Goal: Task Accomplishment & Management: Use online tool/utility

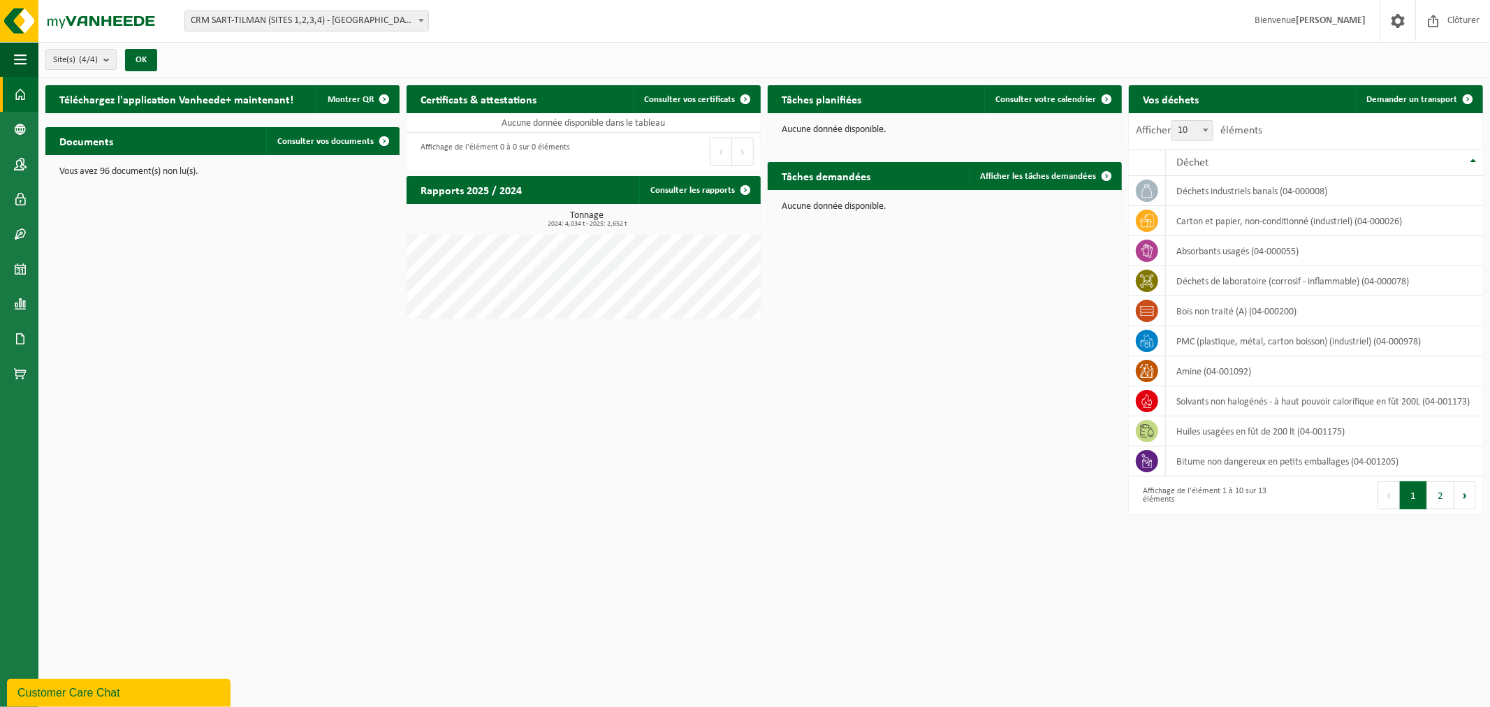
click at [332, 19] on span "CRM SART-TILMAN (SITES 1,2,3,4) - [GEOGRAPHIC_DATA]" at bounding box center [306, 21] width 243 height 20
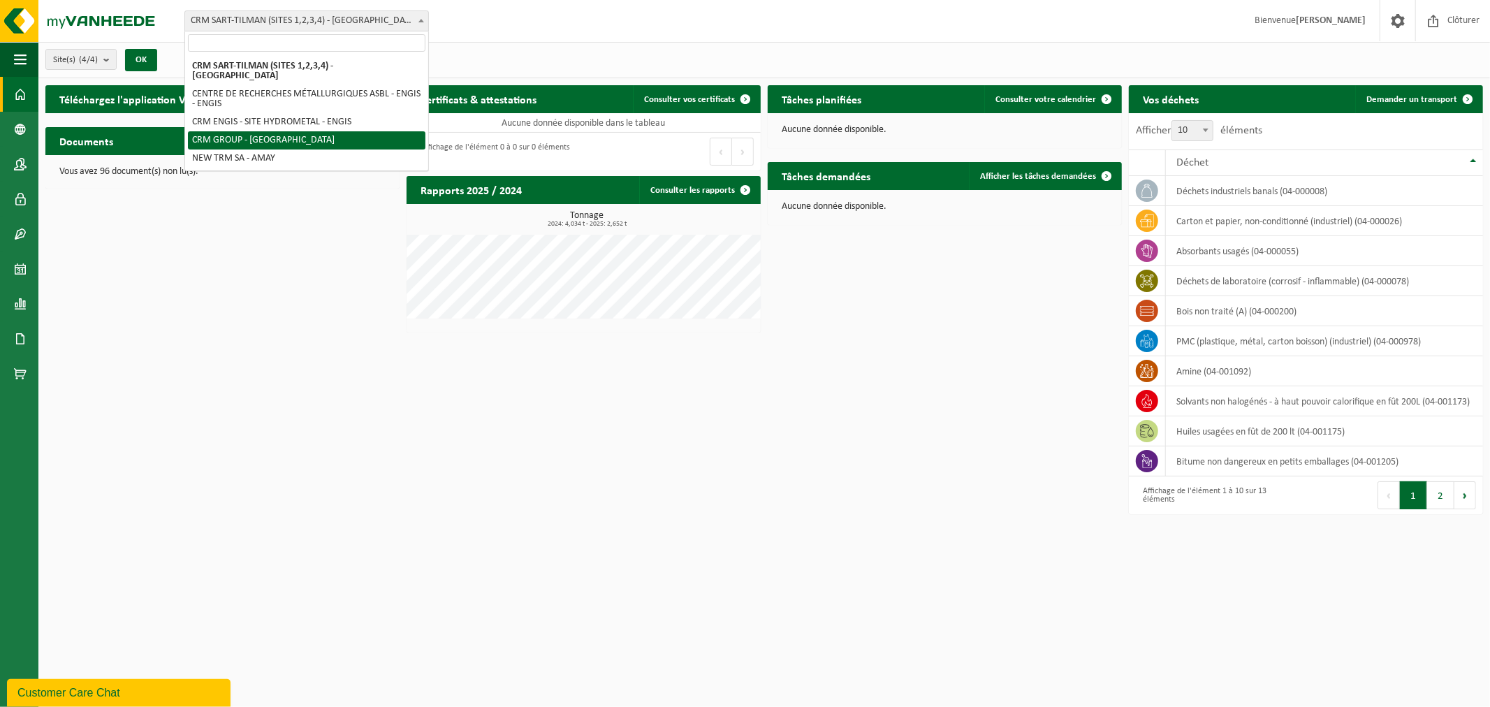
select select "6242"
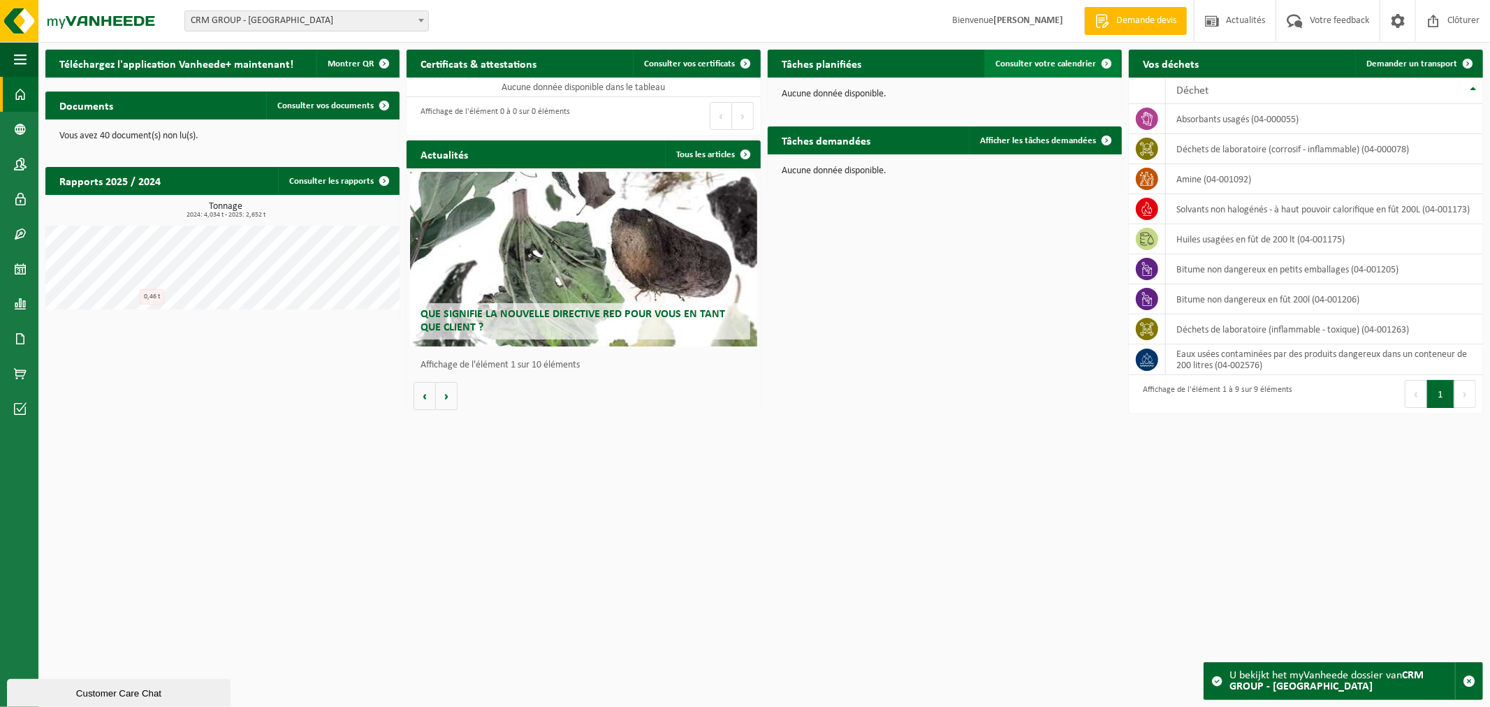
click at [1034, 57] on link "Consulter votre calendrier" at bounding box center [1052, 64] width 136 height 28
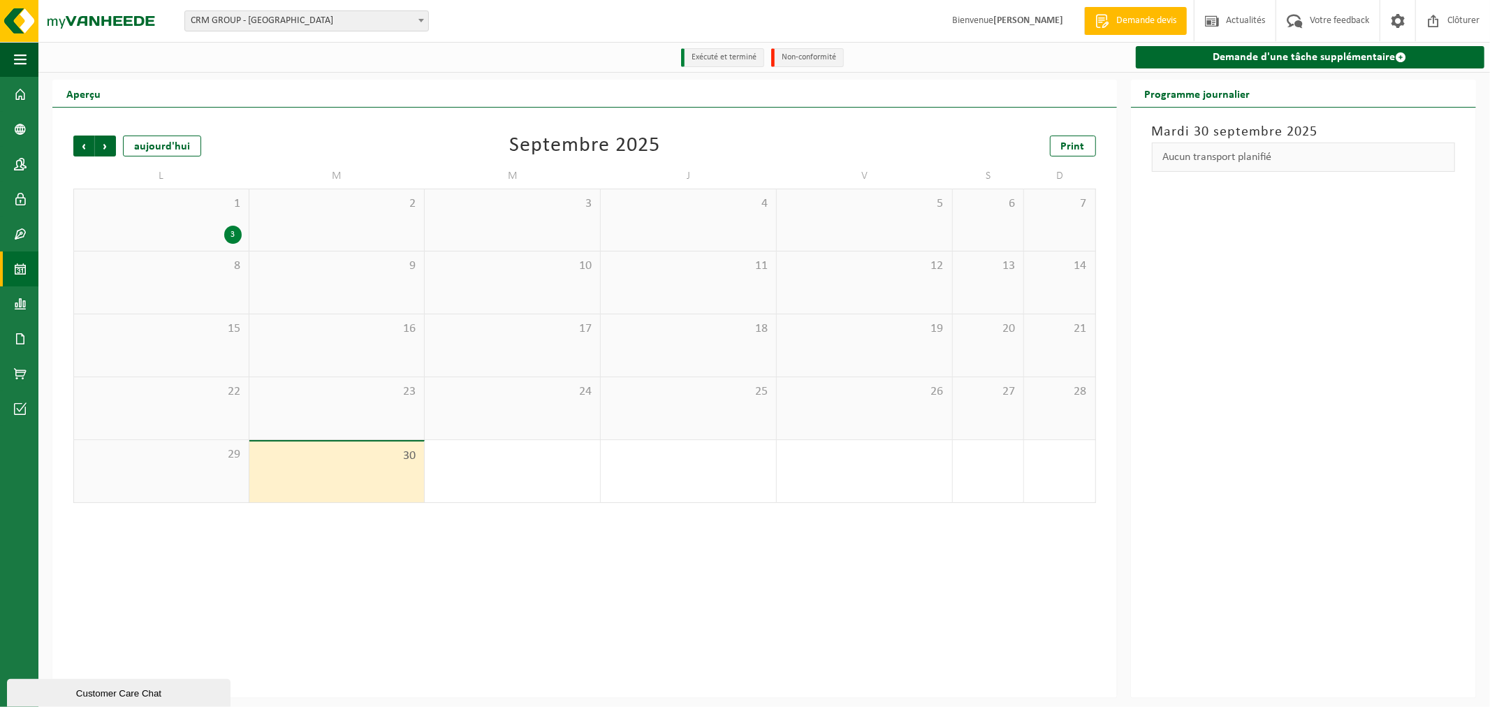
click at [409, 262] on span "9" at bounding box center [336, 265] width 161 height 15
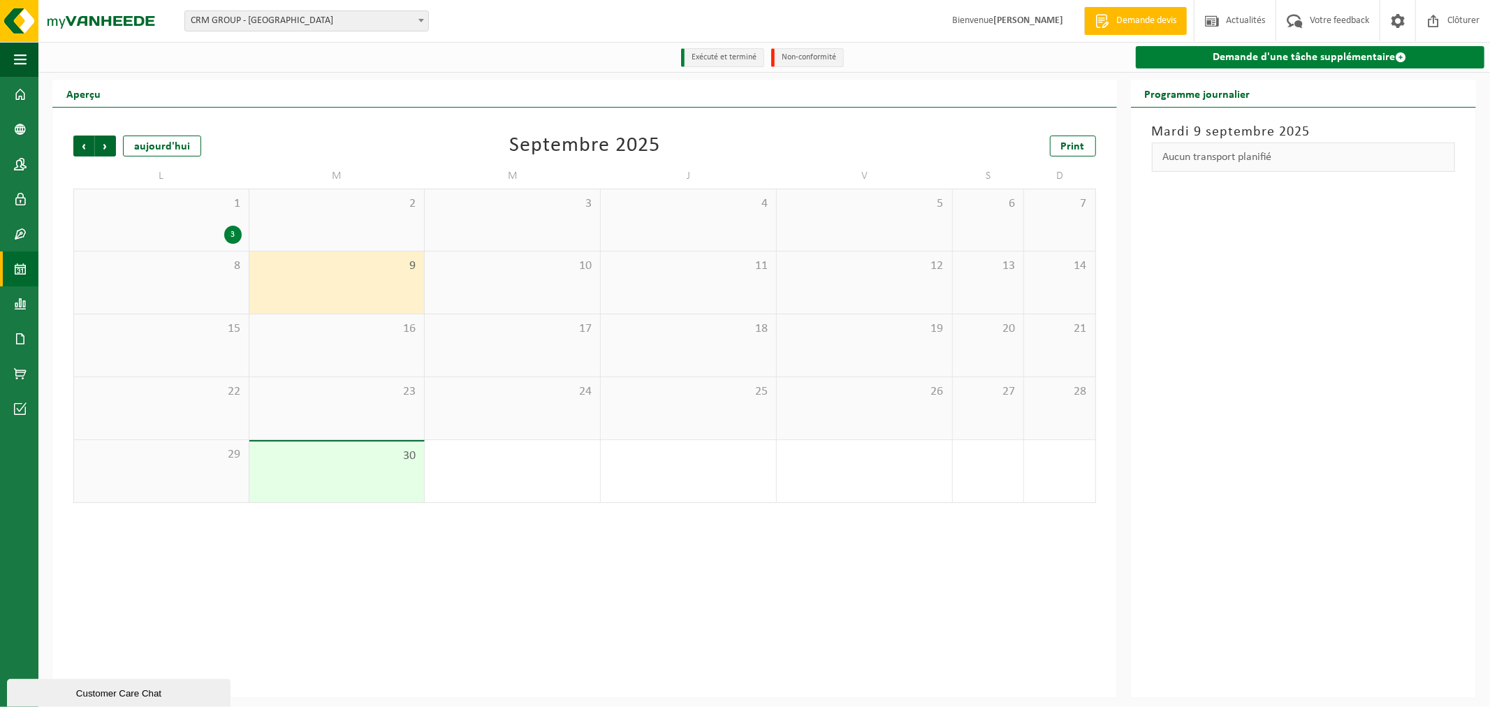
click at [1267, 51] on link "Demande d'une tâche supplémentaire" at bounding box center [1310, 57] width 349 height 22
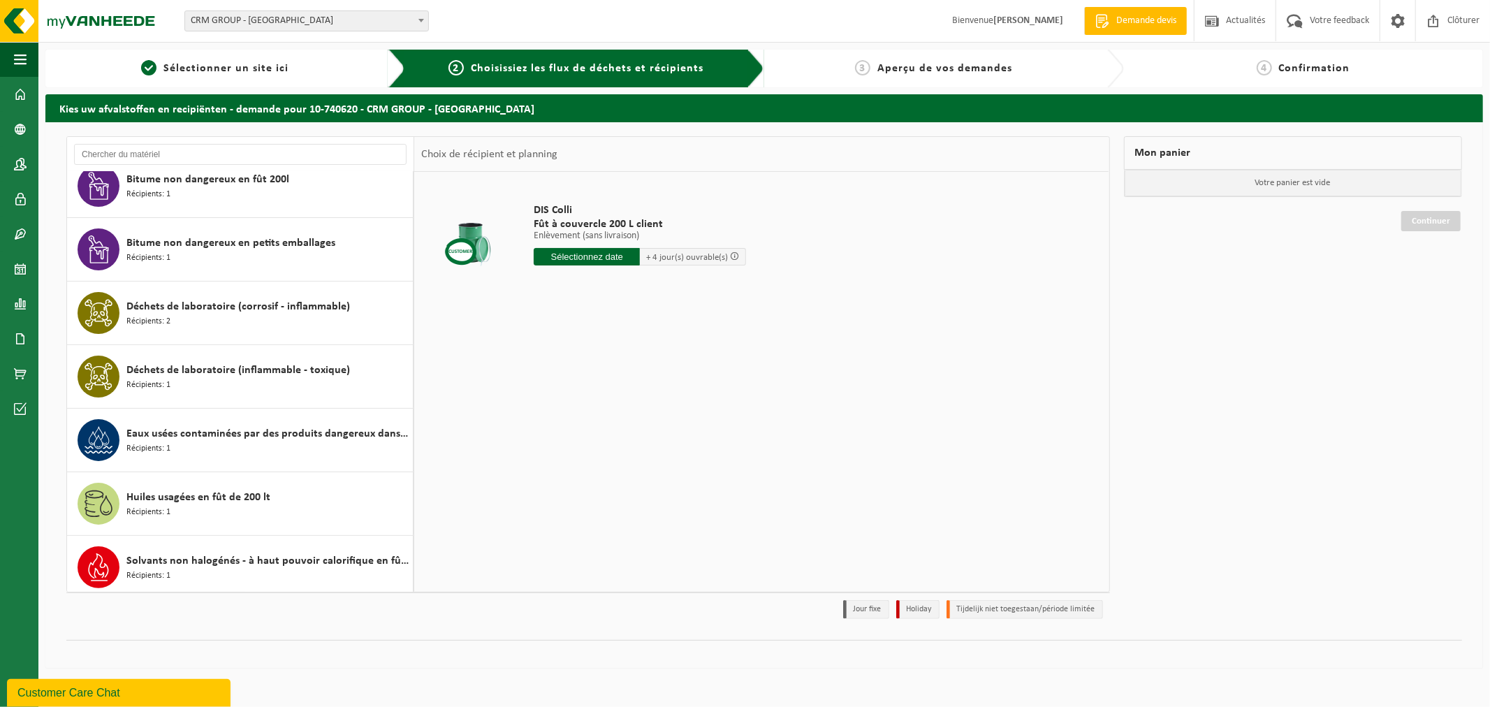
scroll to position [152, 0]
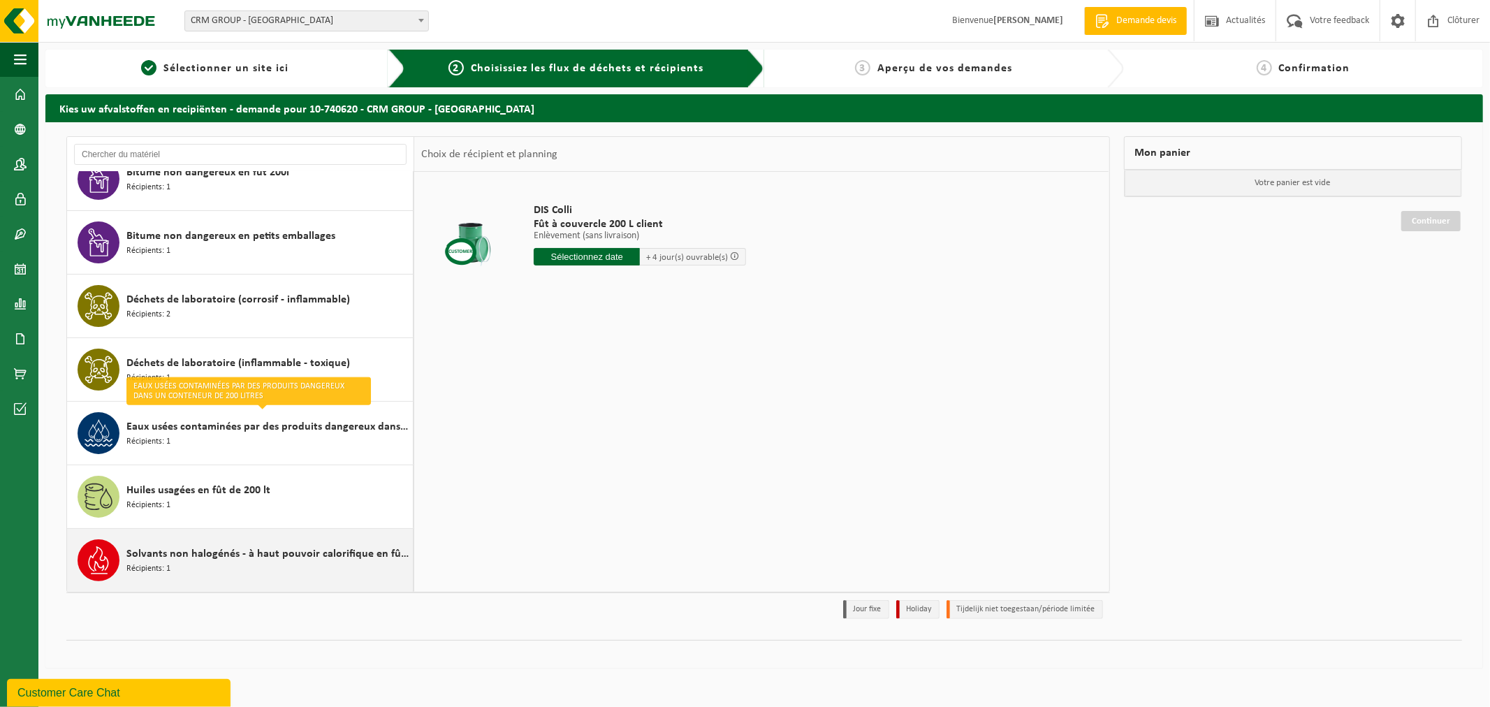
click at [239, 555] on span "Solvants non halogénés - à haut pouvoir calorifique en fût 200L" at bounding box center [267, 554] width 283 height 17
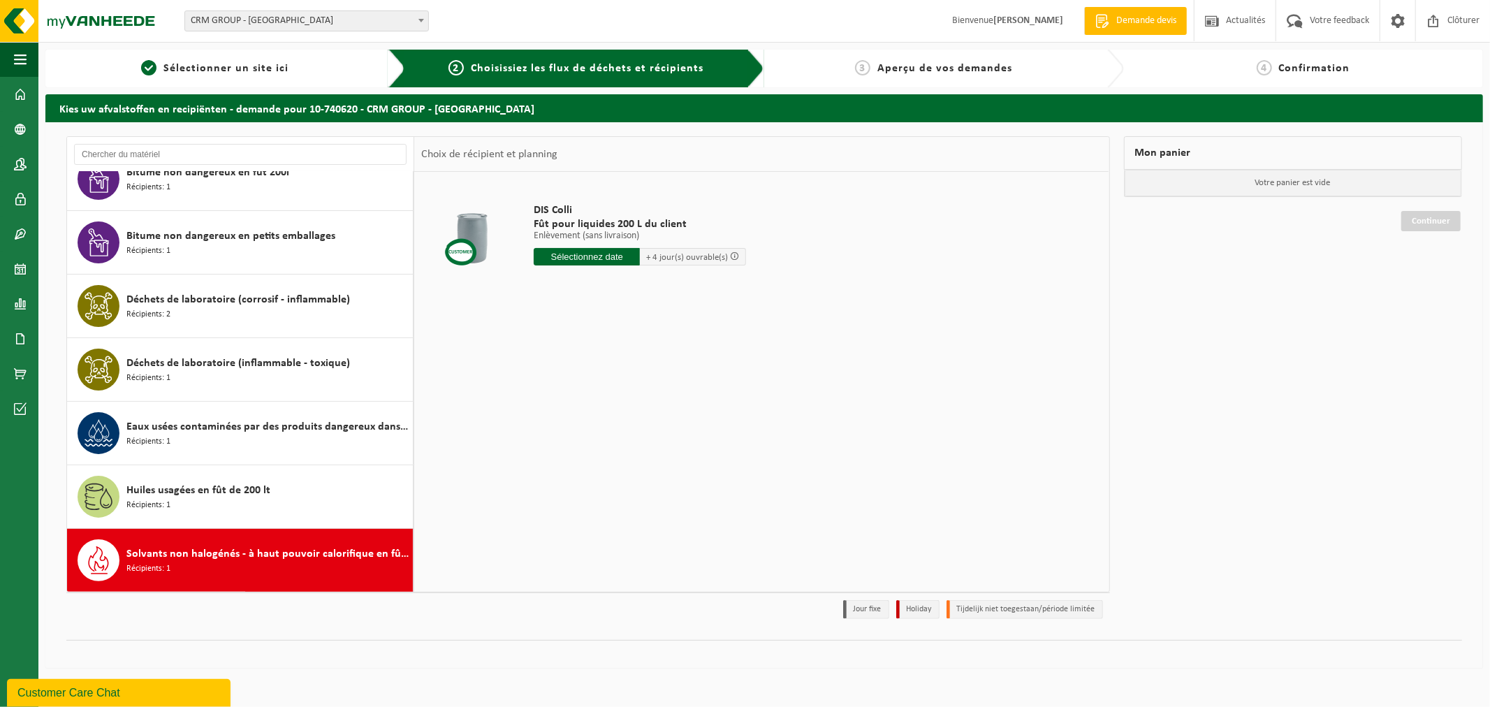
click at [608, 258] on input "text" at bounding box center [587, 256] width 106 height 17
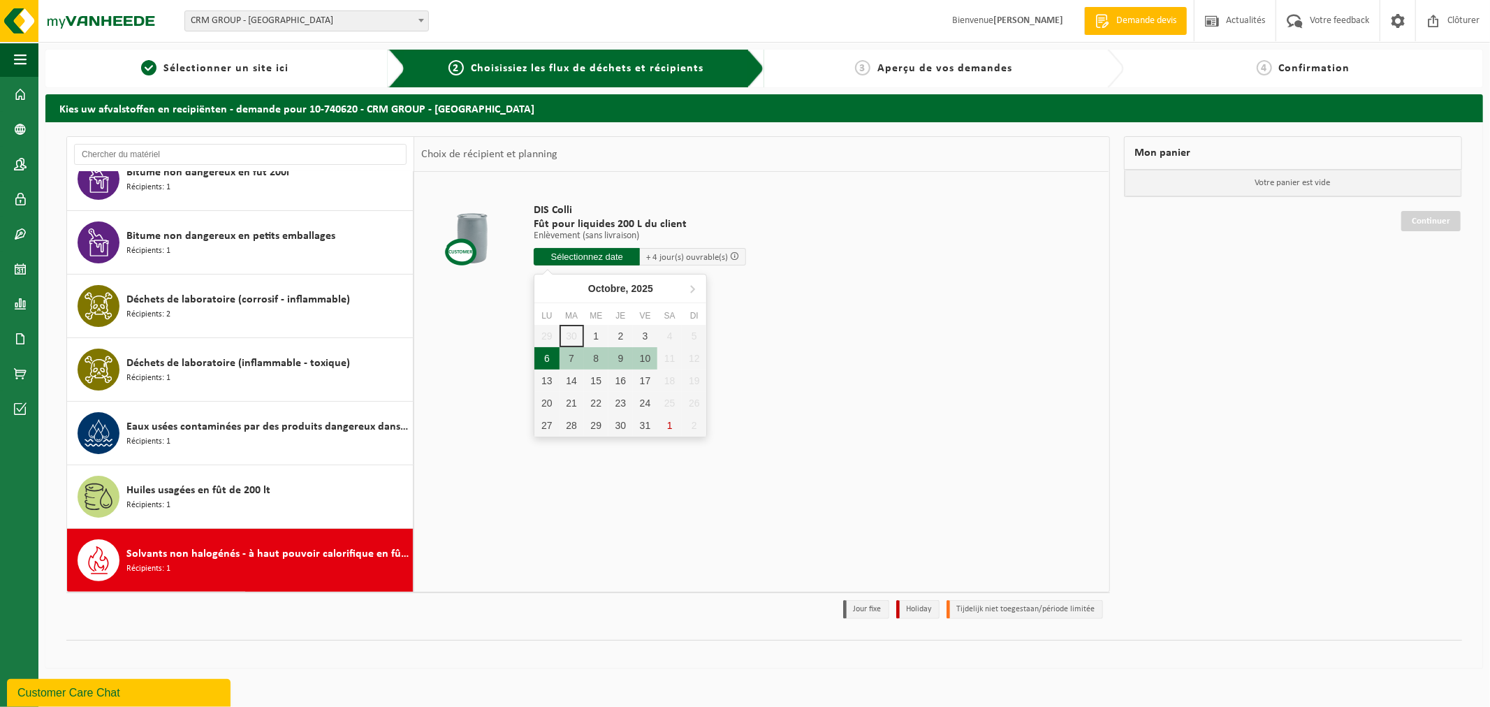
click at [553, 358] on div "6" at bounding box center [546, 358] width 24 height 22
type input "à partir de 2025-10-06"
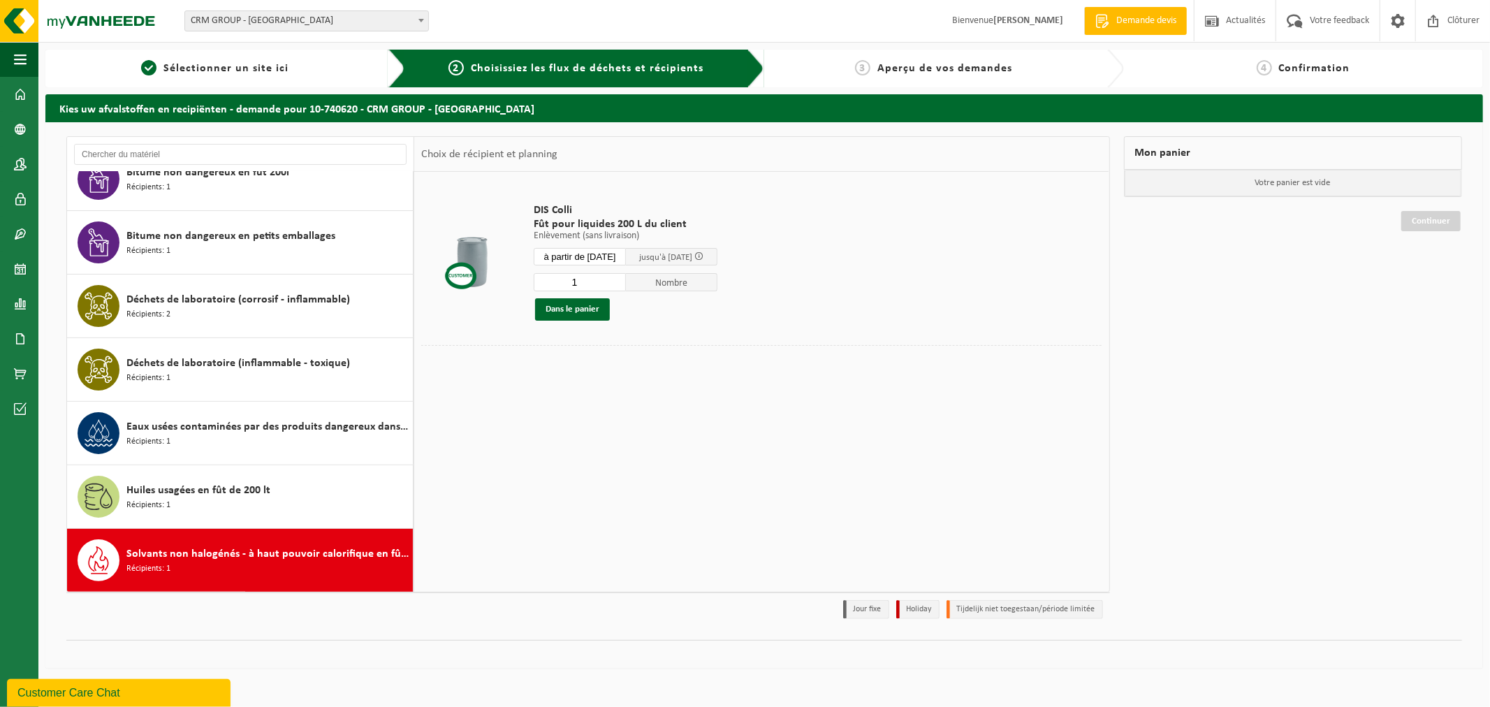
drag, startPoint x: 606, startPoint y: 280, endPoint x: 553, endPoint y: 282, distance: 53.1
click at [553, 282] on input "1" at bounding box center [580, 282] width 92 height 18
type input "4"
click at [583, 312] on button "Dans le panier" at bounding box center [572, 309] width 75 height 22
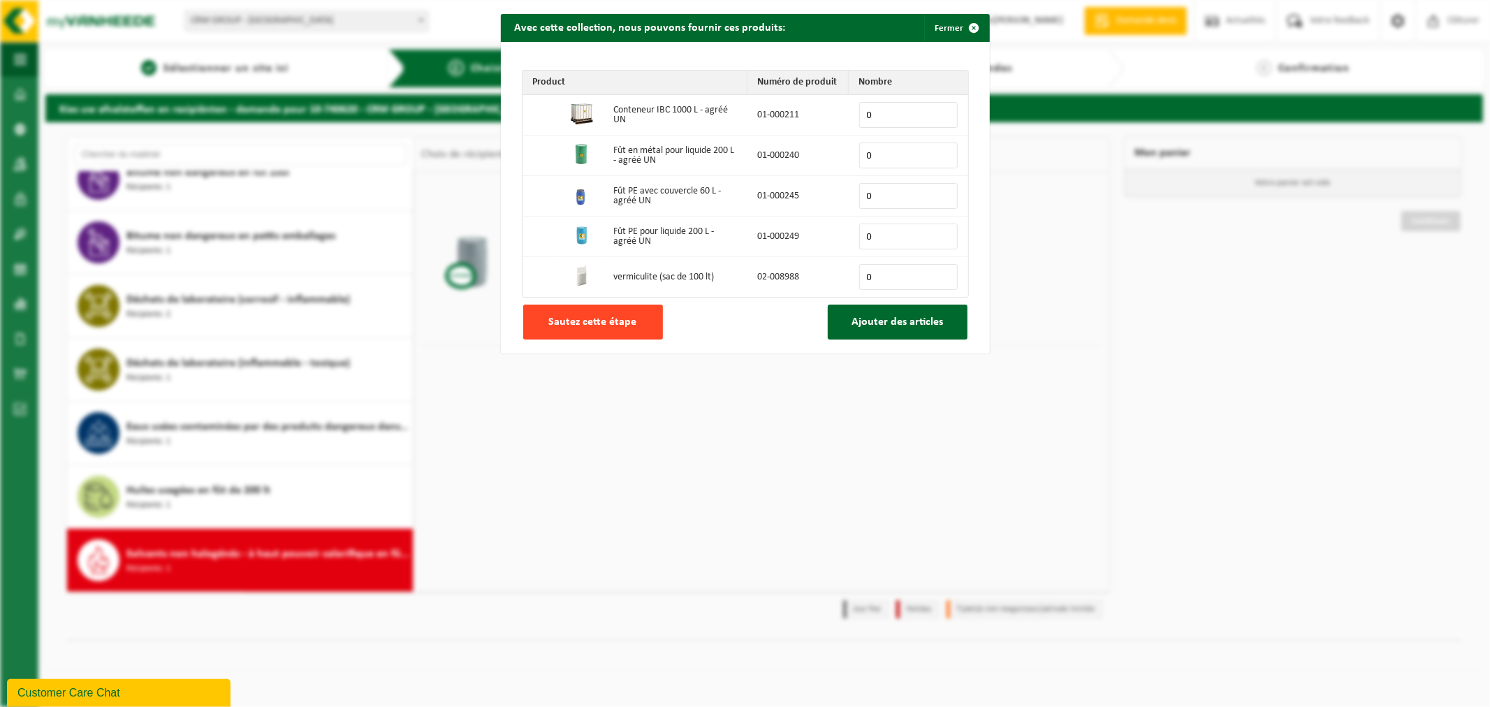
click at [630, 327] on button "Sautez cette étape" at bounding box center [593, 322] width 140 height 35
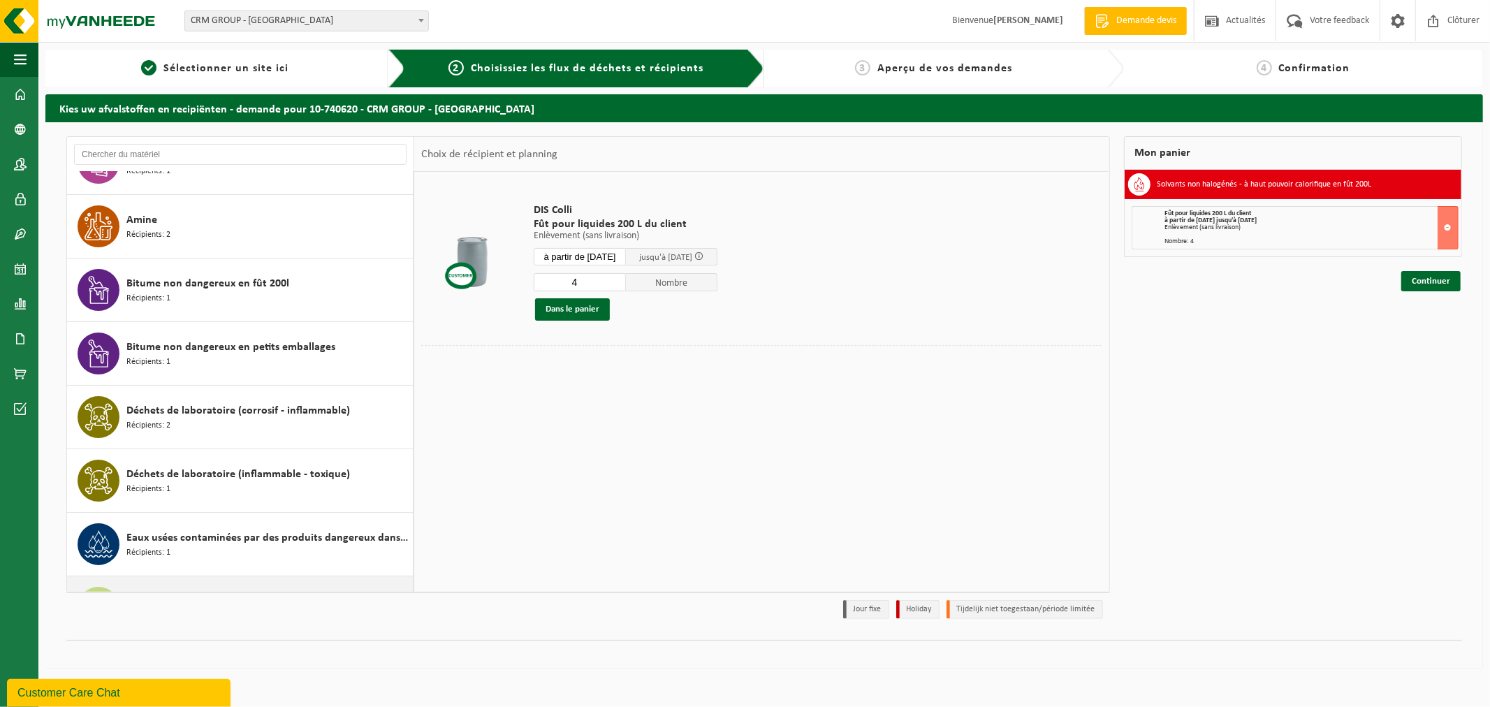
scroll to position [0, 0]
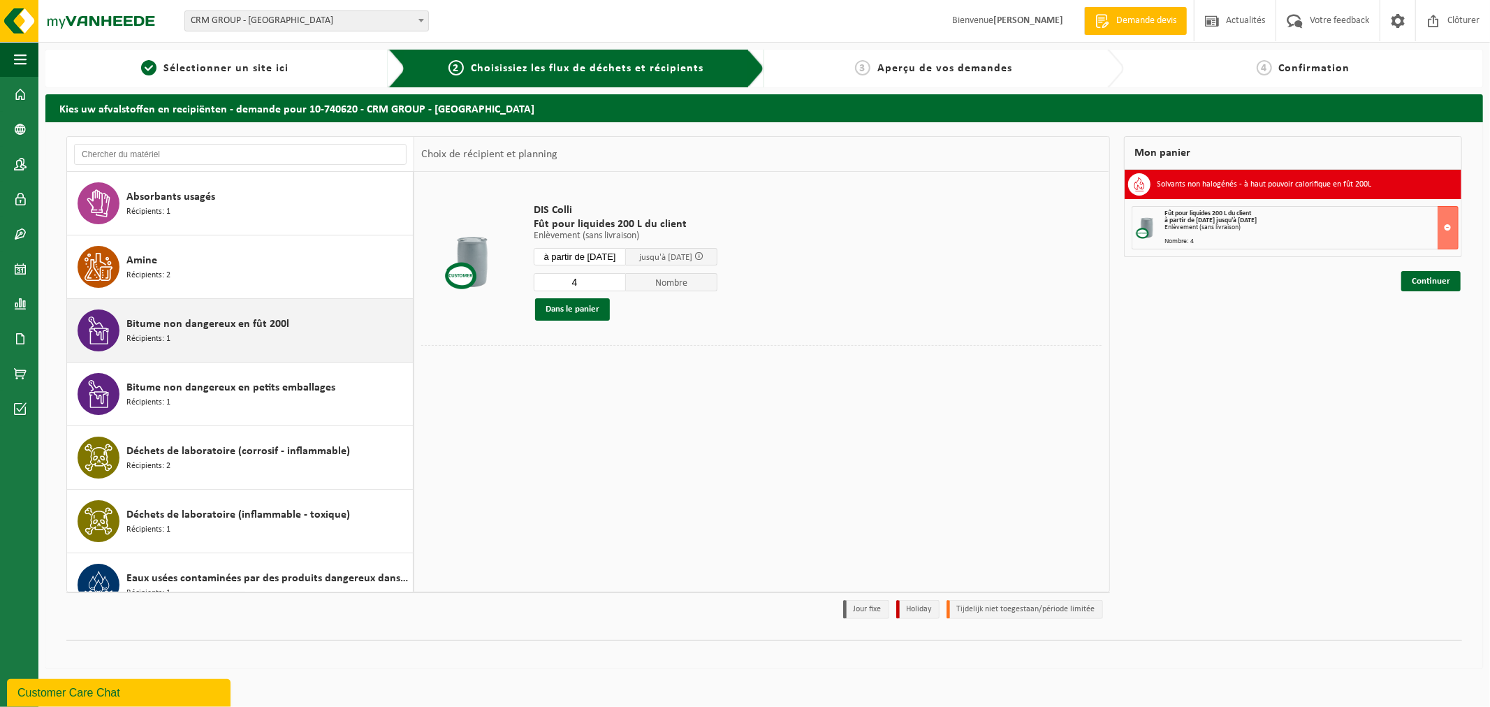
click at [250, 332] on span "Bitume non dangereux en fût 200l" at bounding box center [207, 324] width 163 height 17
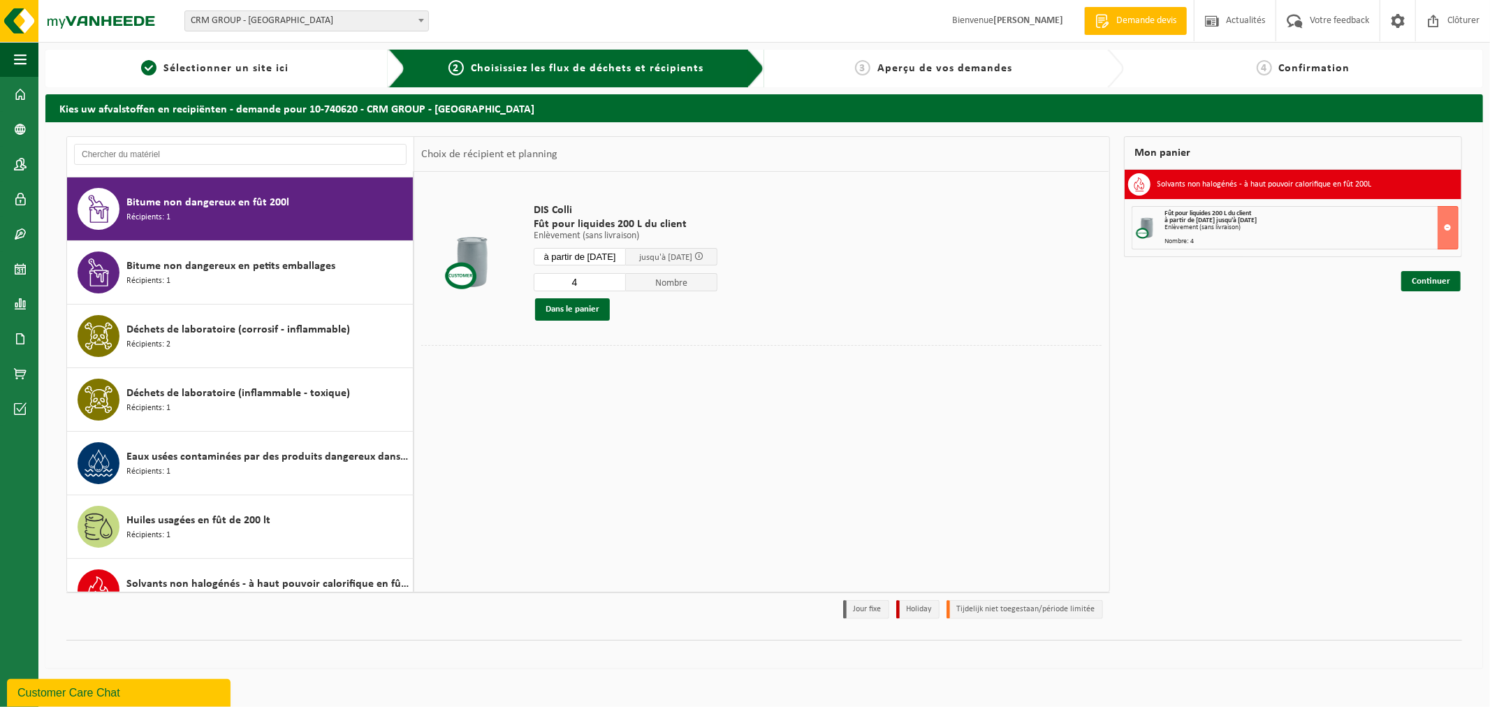
scroll to position [127, 0]
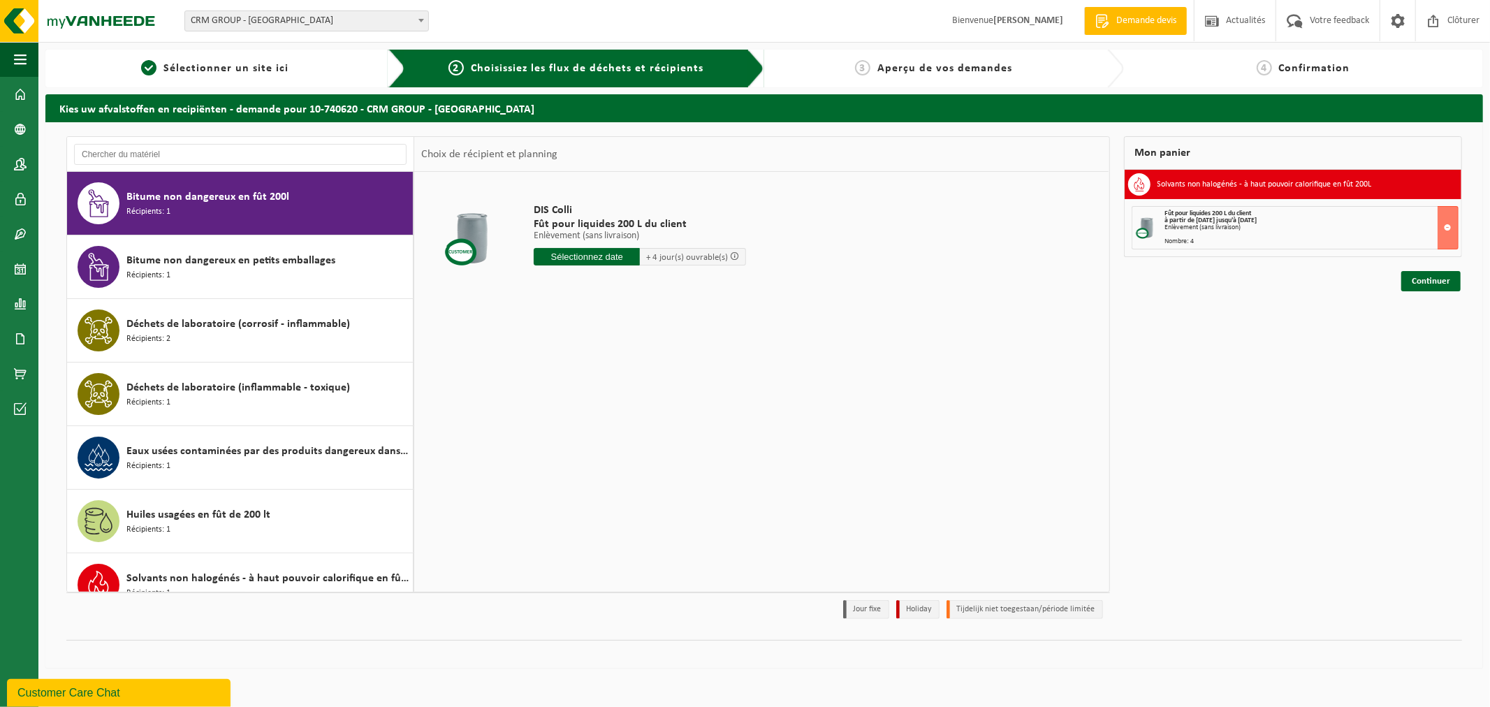
click at [592, 256] on input "text" at bounding box center [587, 256] width 106 height 17
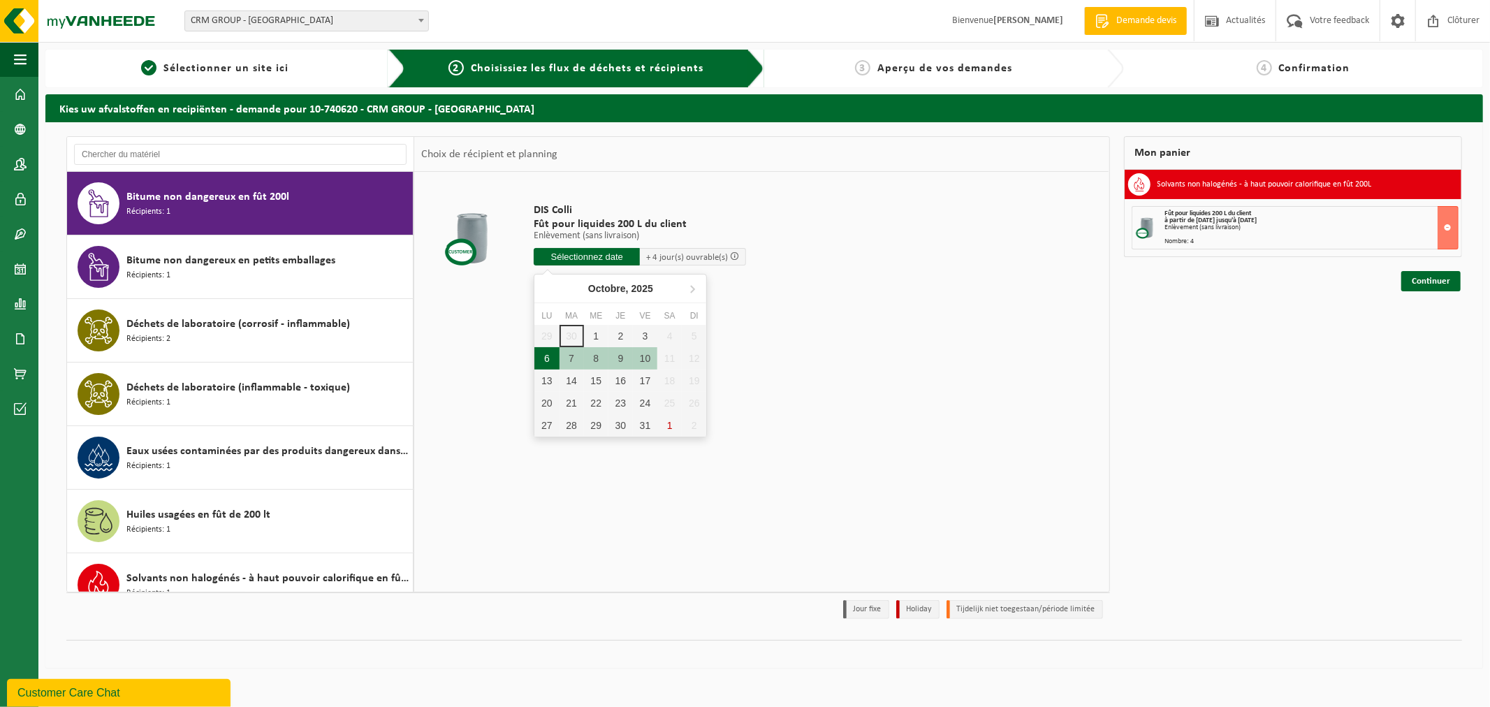
click at [545, 356] on div "6" at bounding box center [546, 358] width 24 height 22
type input "à partir de 2025-10-06"
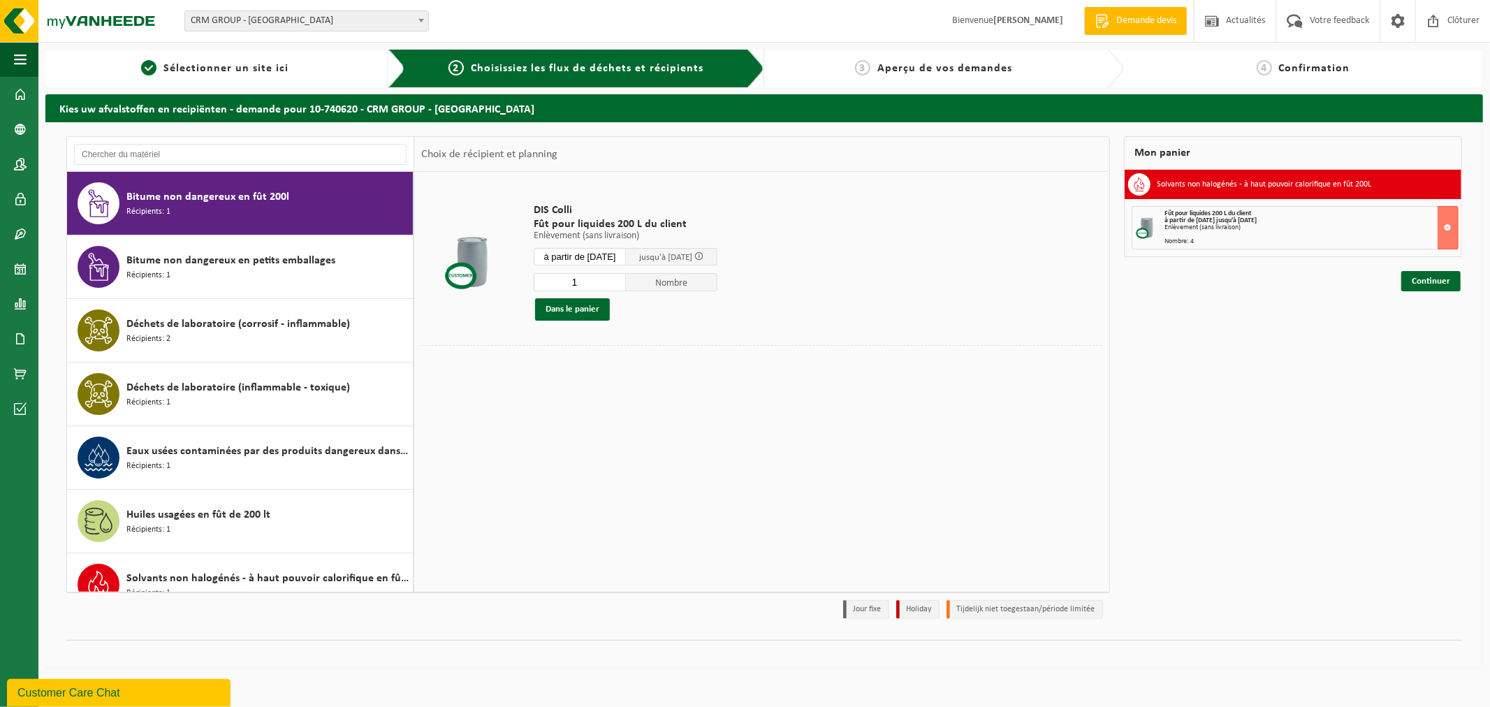
drag, startPoint x: 581, startPoint y: 280, endPoint x: 555, endPoint y: 284, distance: 26.2
click at [555, 284] on input "1" at bounding box center [580, 282] width 92 height 18
type input "2"
click at [554, 305] on button "Dans le panier" at bounding box center [572, 309] width 75 height 22
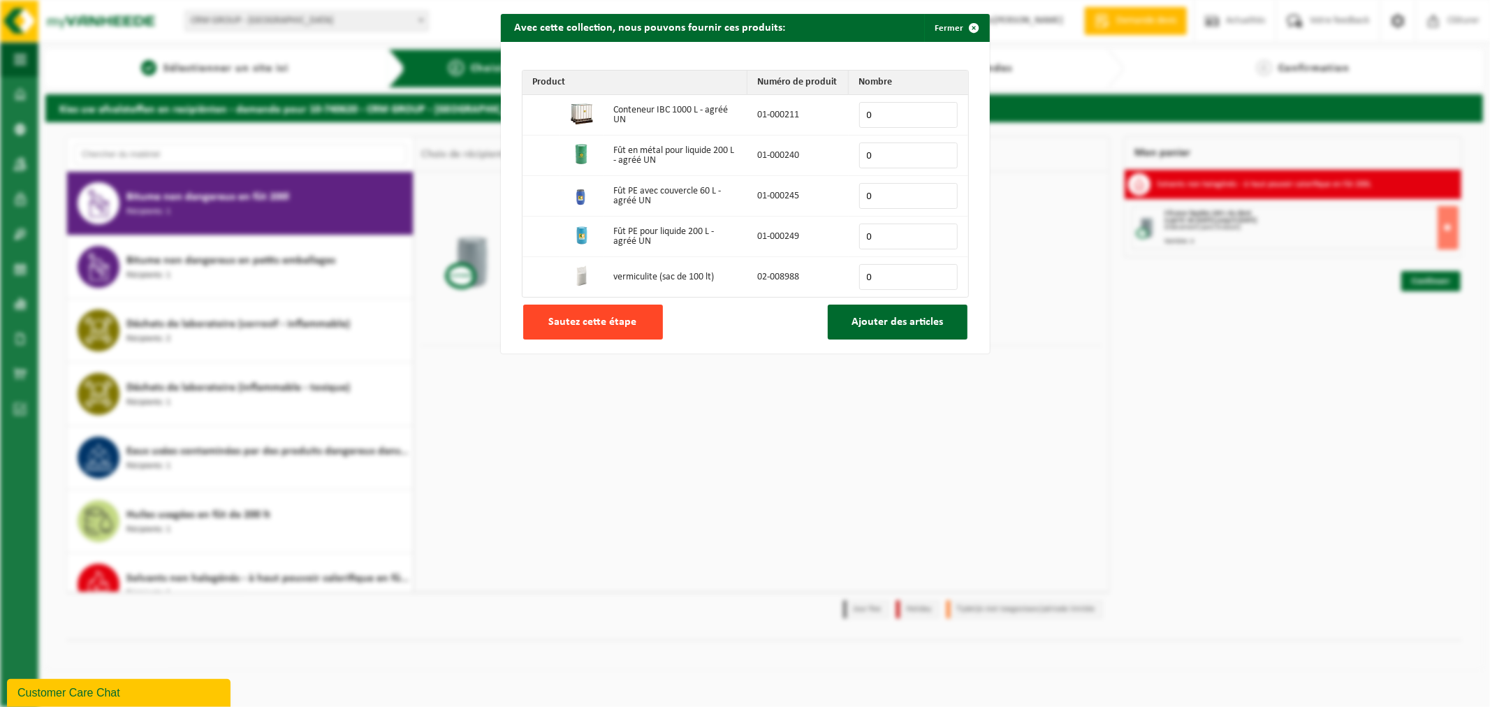
click at [569, 328] on span "Sautez cette étape" at bounding box center [593, 321] width 88 height 11
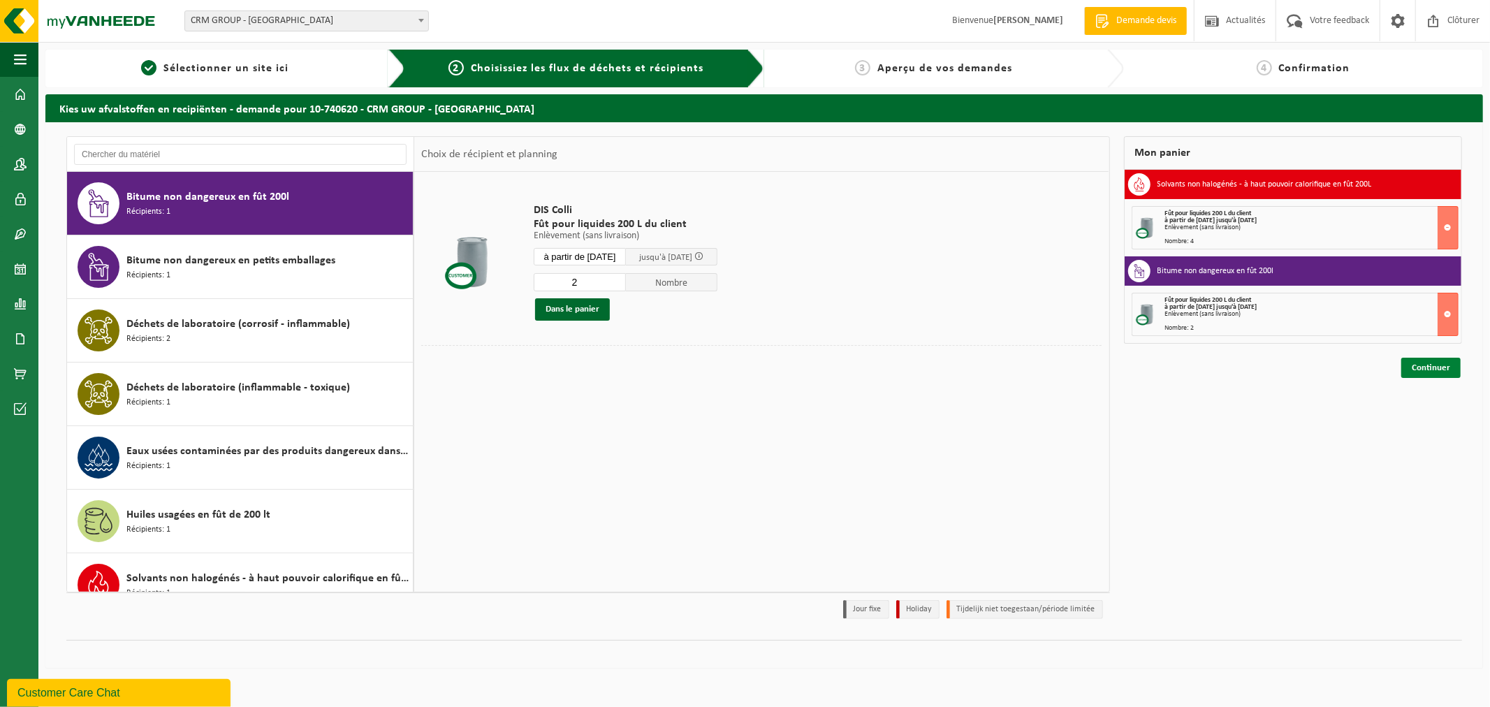
click at [1440, 374] on link "Continuer" at bounding box center [1430, 368] width 59 height 20
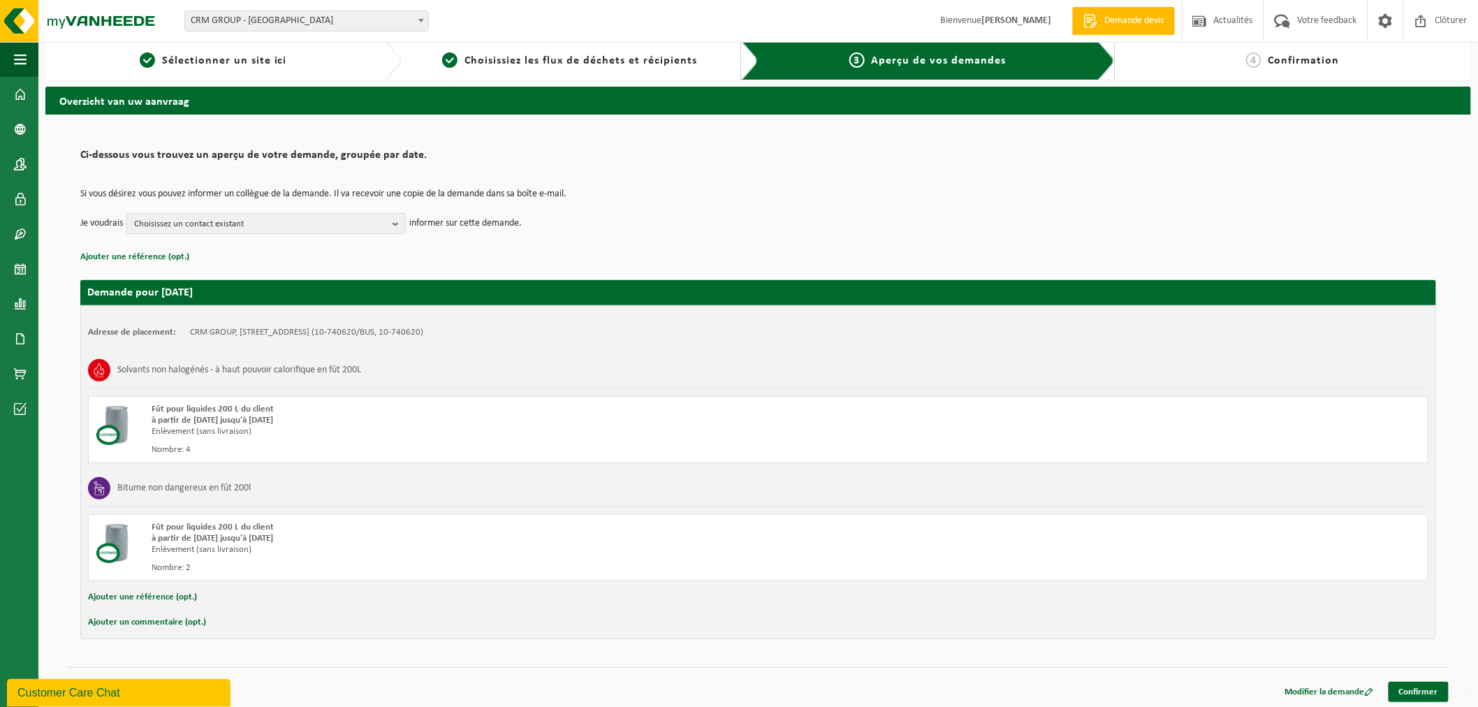
scroll to position [10, 0]
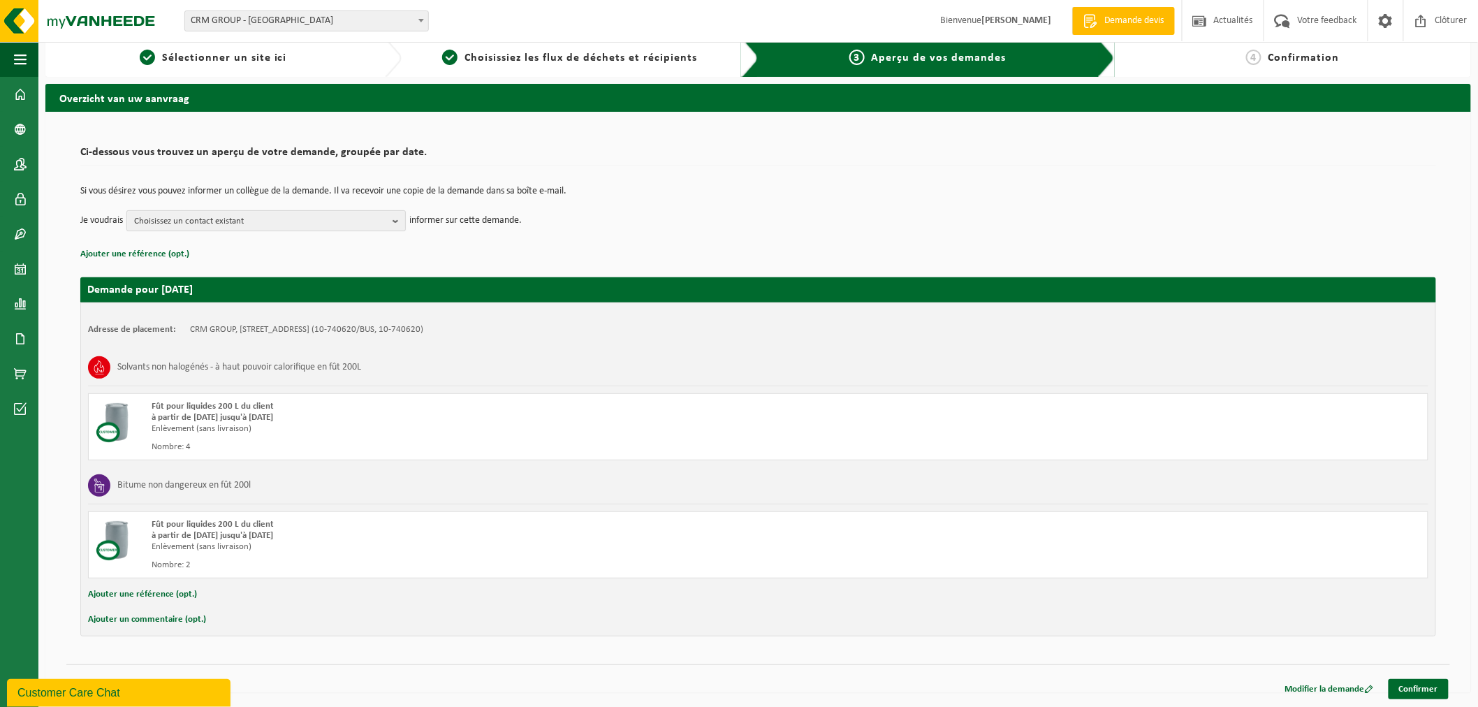
click at [379, 219] on span "Choisissez un contact existant" at bounding box center [260, 221] width 253 height 21
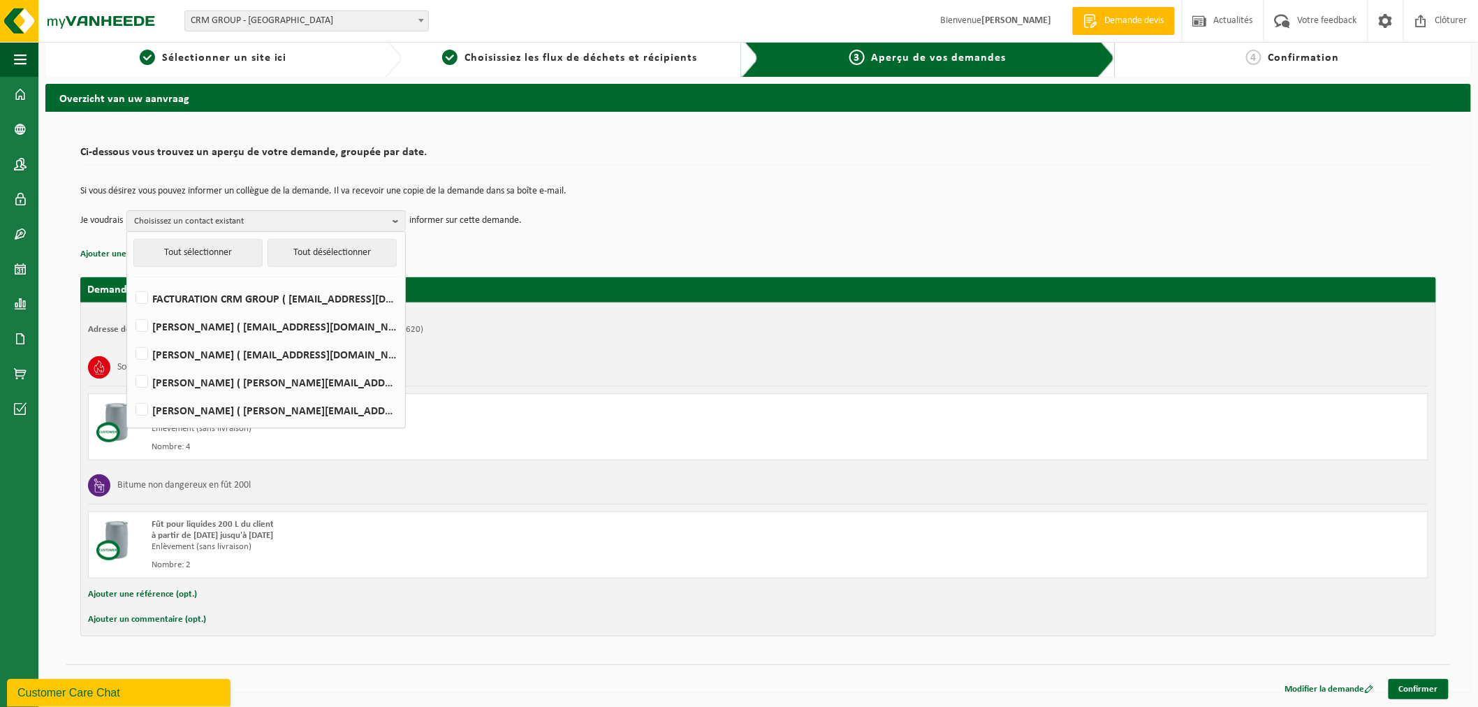
click at [696, 210] on td "Je voudrais Choisissez un contact existant Tout sélectionner Tout désélectionne…" at bounding box center [758, 220] width 1356 height 21
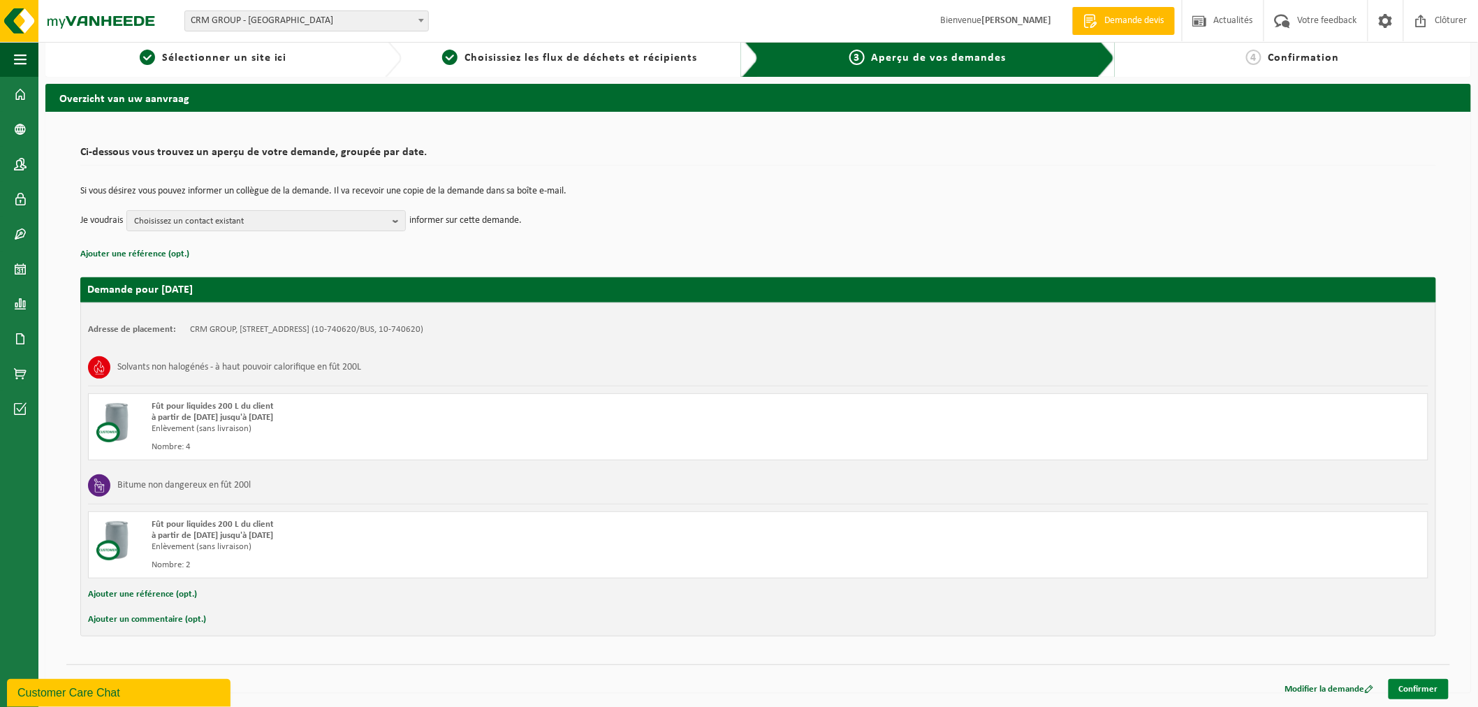
click at [1441, 687] on link "Confirmer" at bounding box center [1419, 689] width 60 height 20
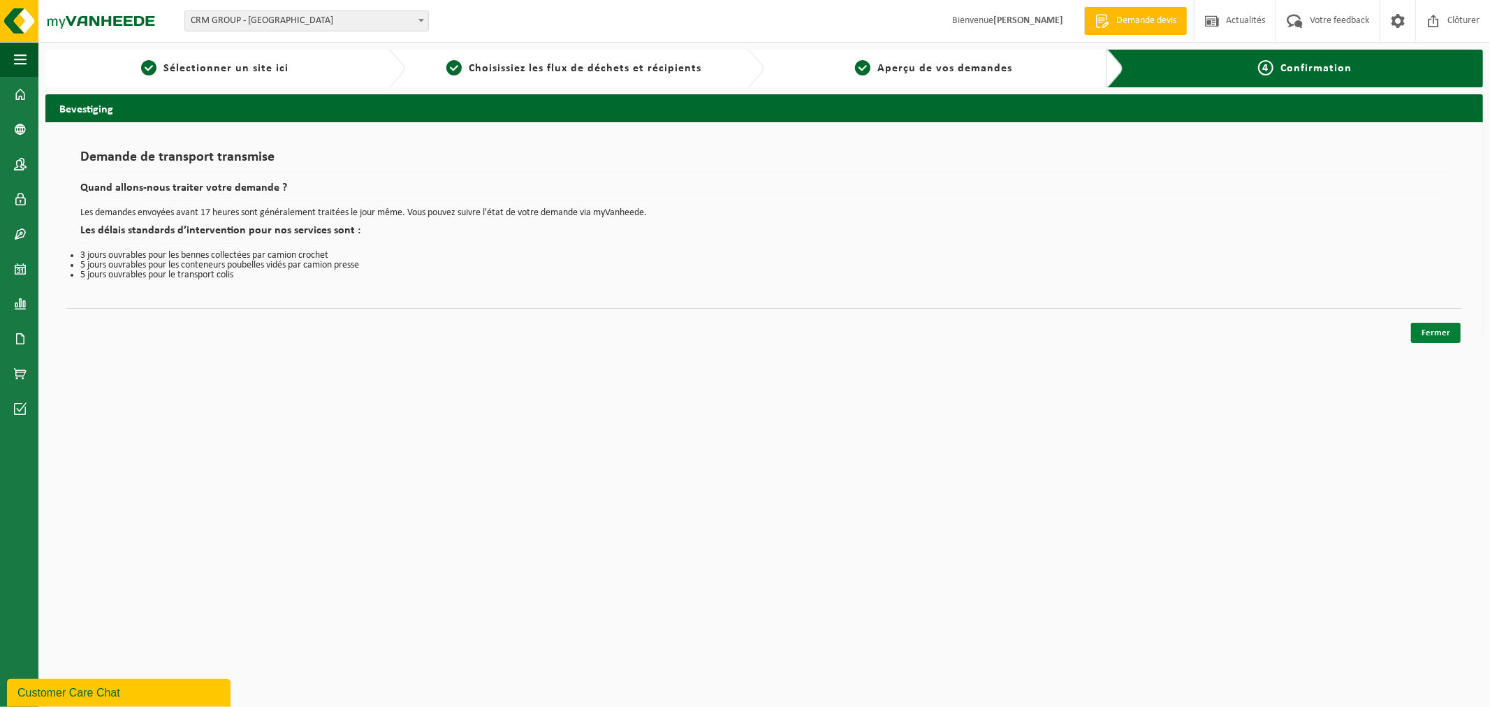
click at [1413, 333] on link "Fermer" at bounding box center [1436, 333] width 50 height 20
